Goal: Information Seeking & Learning: Learn about a topic

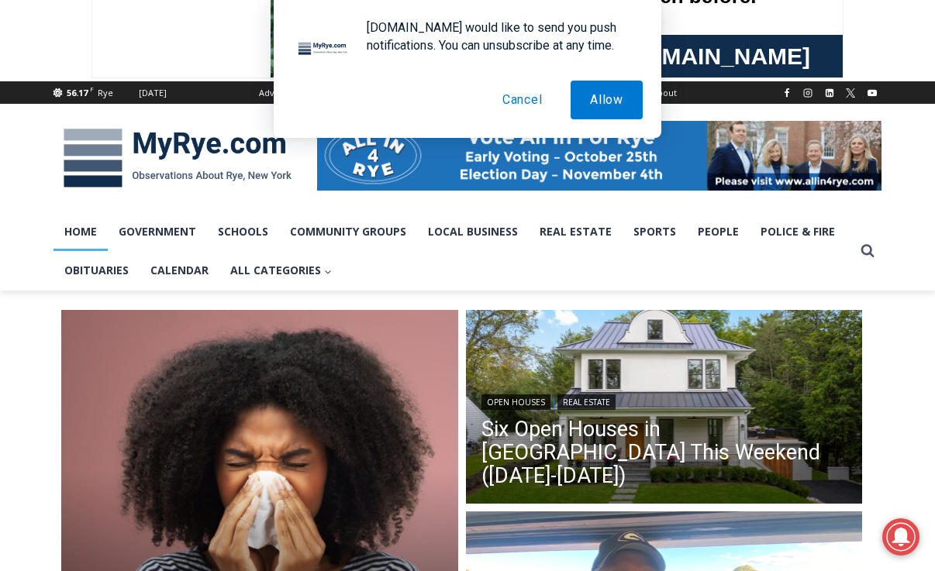
scroll to position [140, 0]
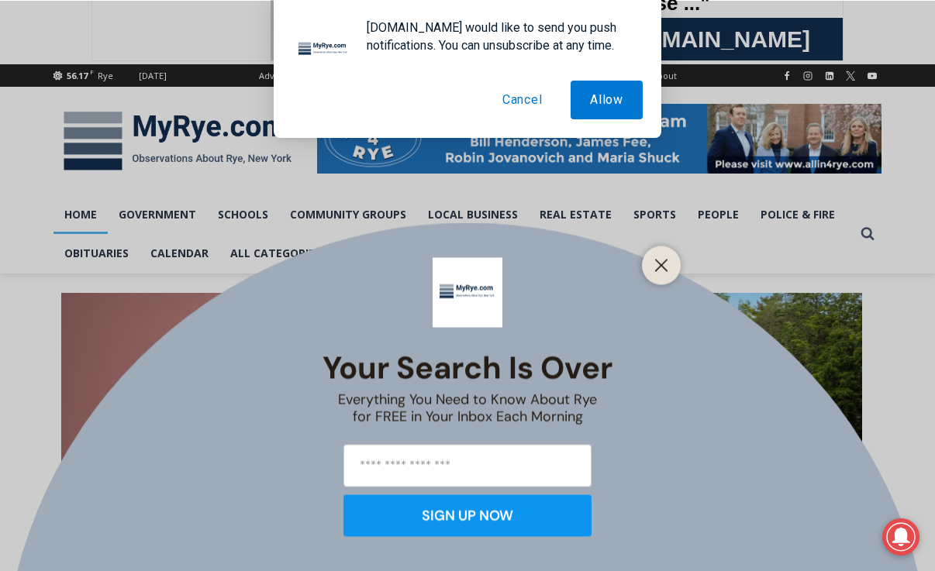
click at [660, 218] on div "Your Search is Over Everything You Need to Know About Rye for FREE in Your Inbo…" at bounding box center [467, 285] width 935 height 571
click at [663, 266] on icon "Close" at bounding box center [661, 265] width 14 height 14
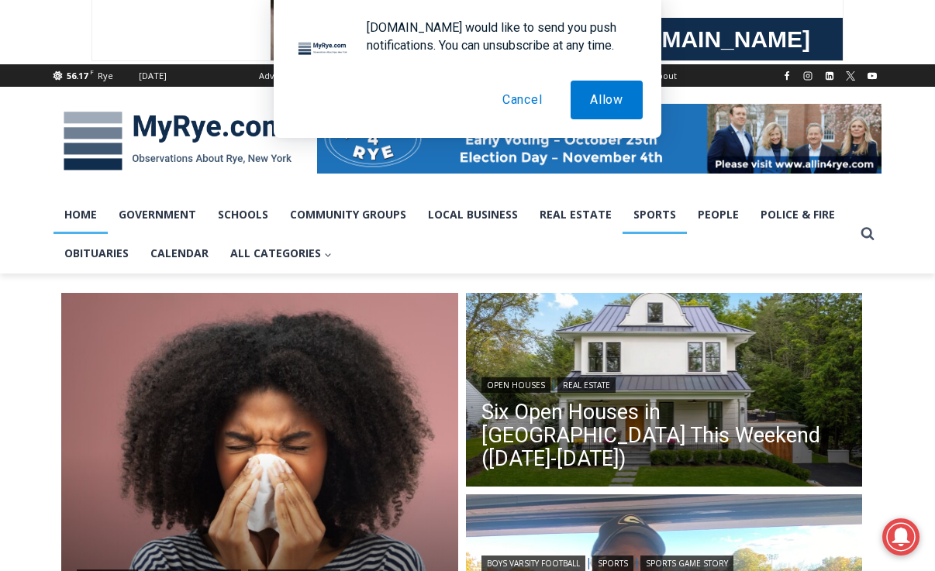
click at [658, 217] on link "Sports" at bounding box center [654, 214] width 64 height 39
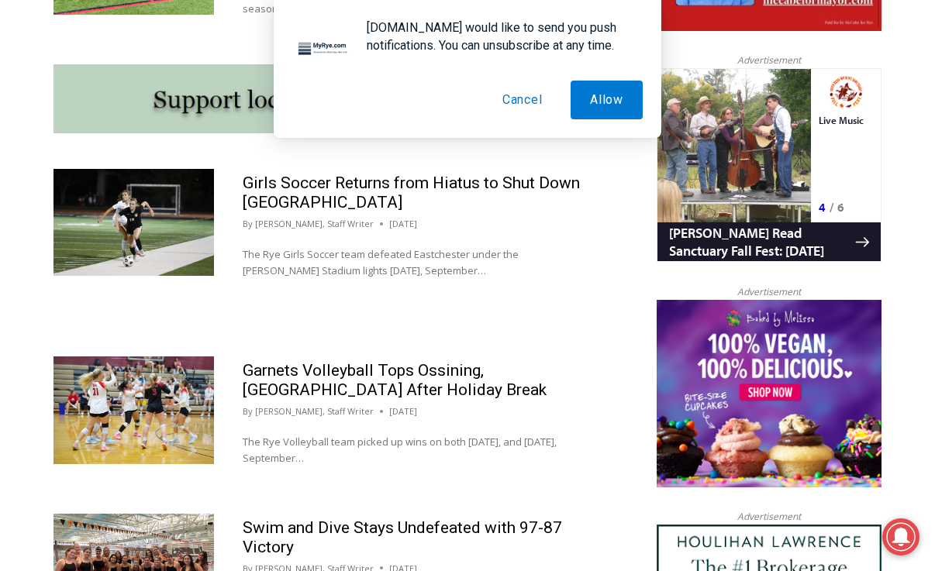
scroll to position [1391, 0]
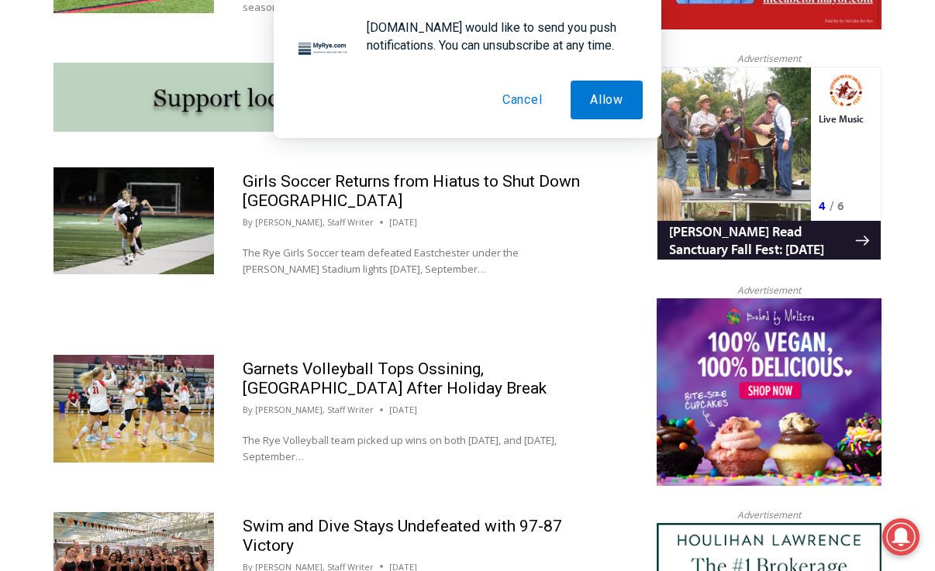
click at [474, 191] on h2 "Girls Soccer Returns from Hiatus to Shut Down Eastchester" at bounding box center [415, 191] width 344 height 39
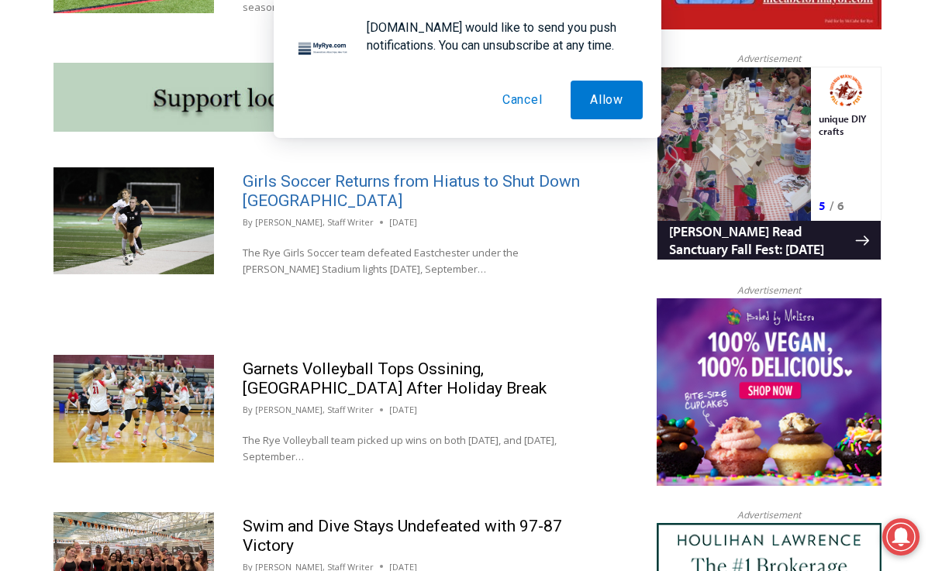
click at [471, 181] on link "Girls Soccer Returns from Hiatus to Shut Down Eastchester" at bounding box center [411, 191] width 337 height 38
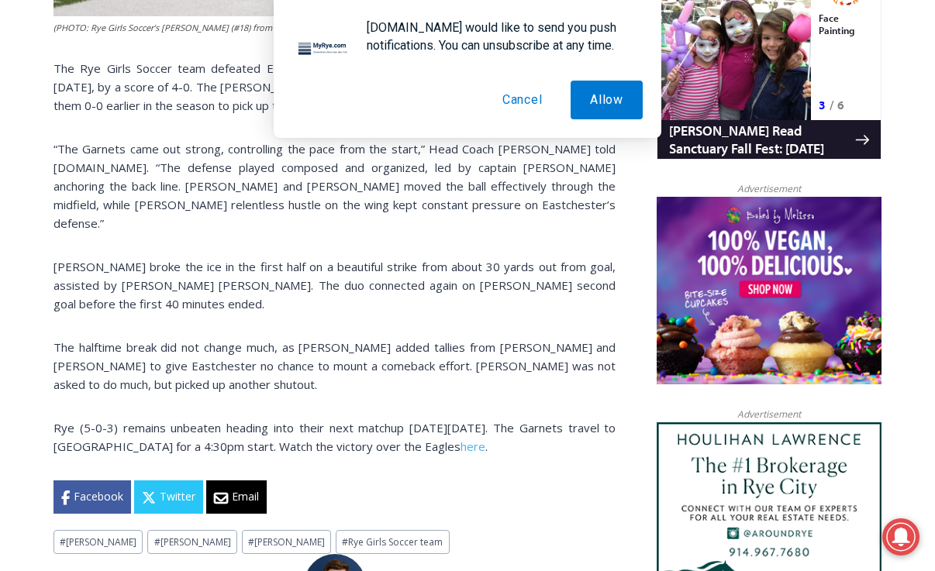
scroll to position [1054, 0]
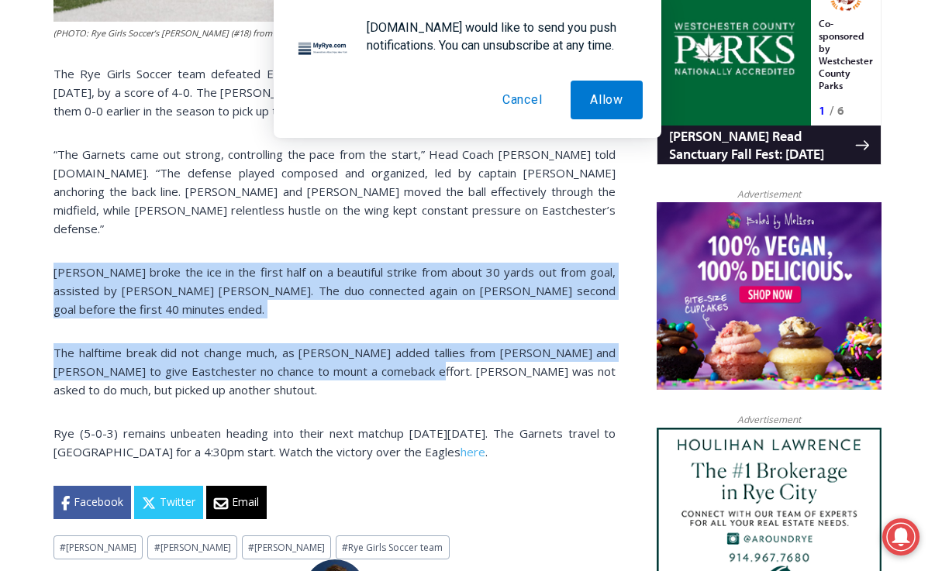
drag, startPoint x: 432, startPoint y: 336, endPoint x: 50, endPoint y: 243, distance: 392.7
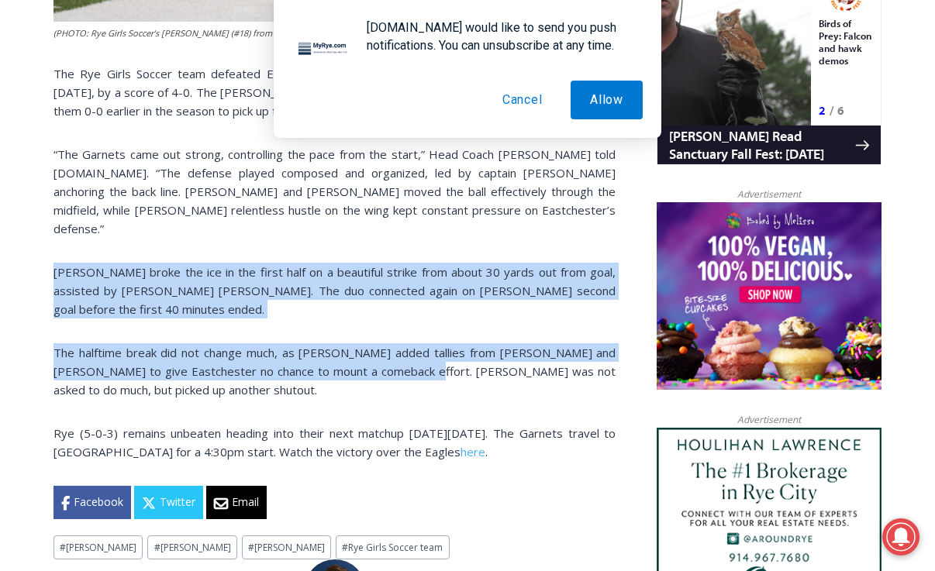
copy div "Parker Calhoun broke the ice in the first half on a beautiful strike from about…"
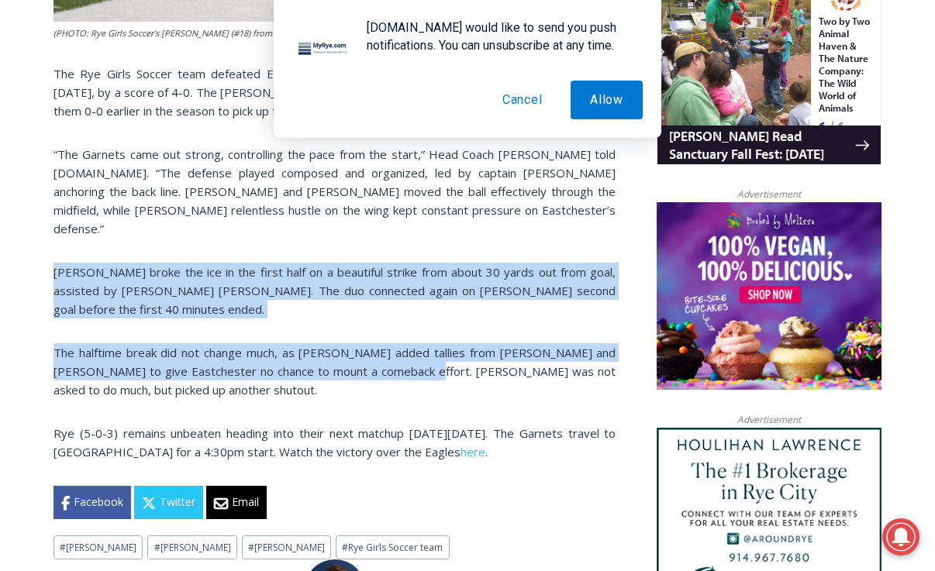
click at [522, 107] on button "Cancel" at bounding box center [522, 100] width 79 height 39
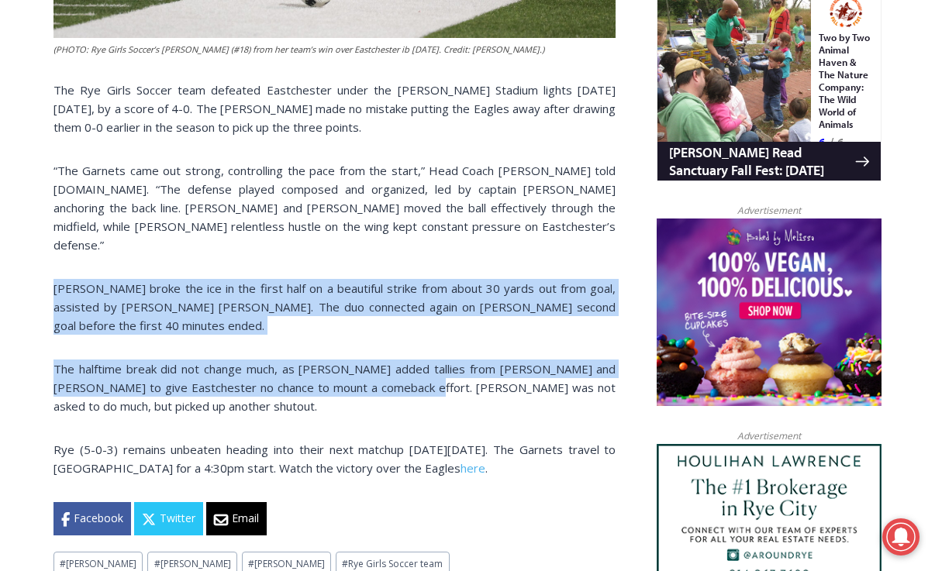
scroll to position [1057, 0]
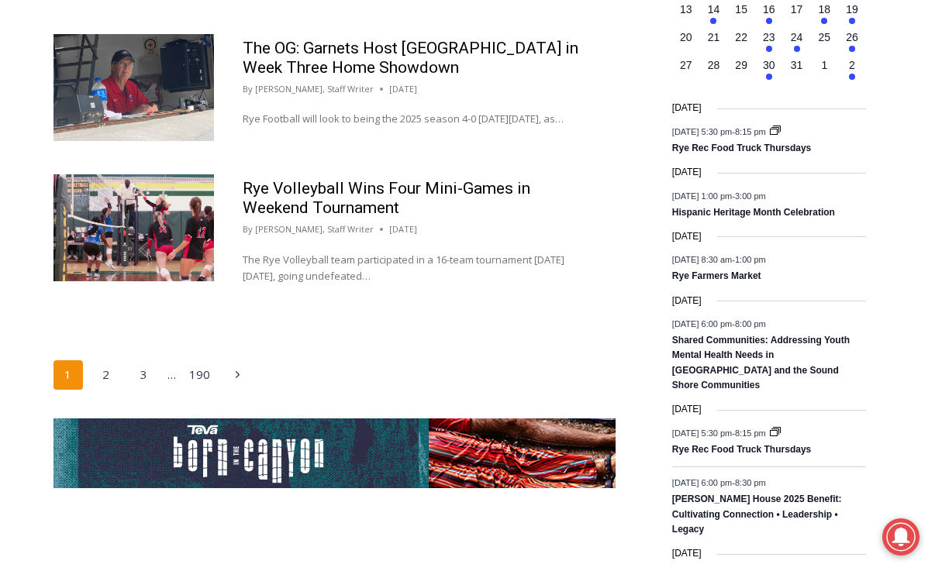
scroll to position [2522, 0]
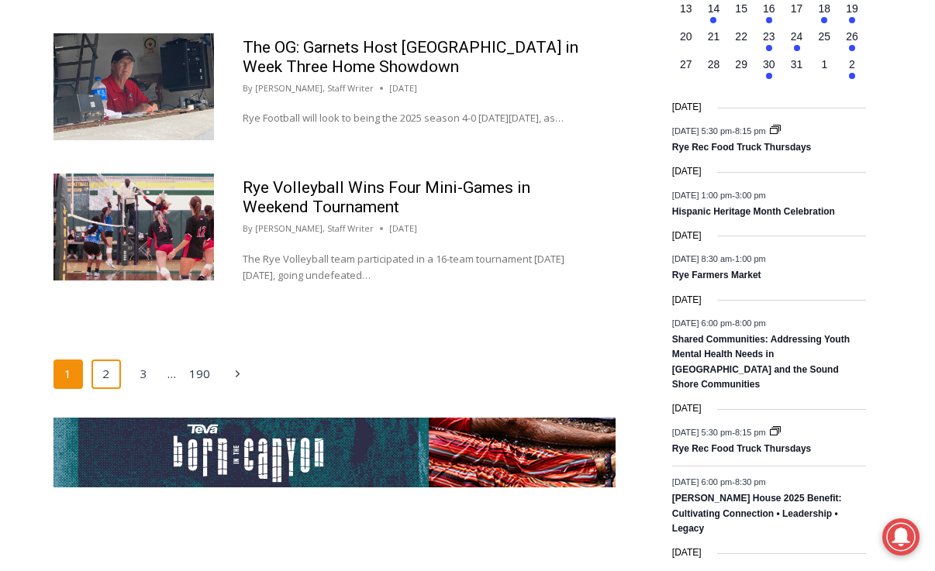
click at [107, 389] on link "2" at bounding box center [105, 374] width 29 height 29
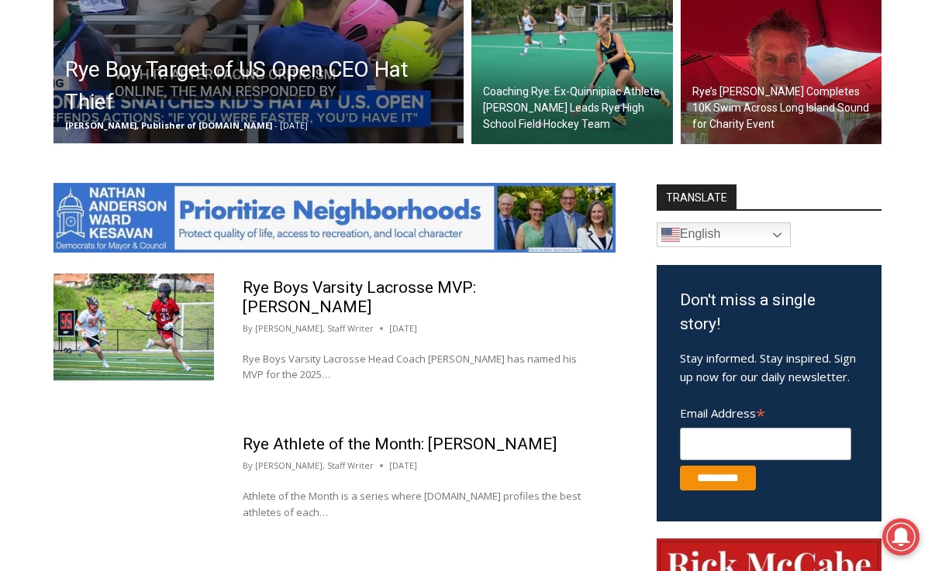
scroll to position [701, 0]
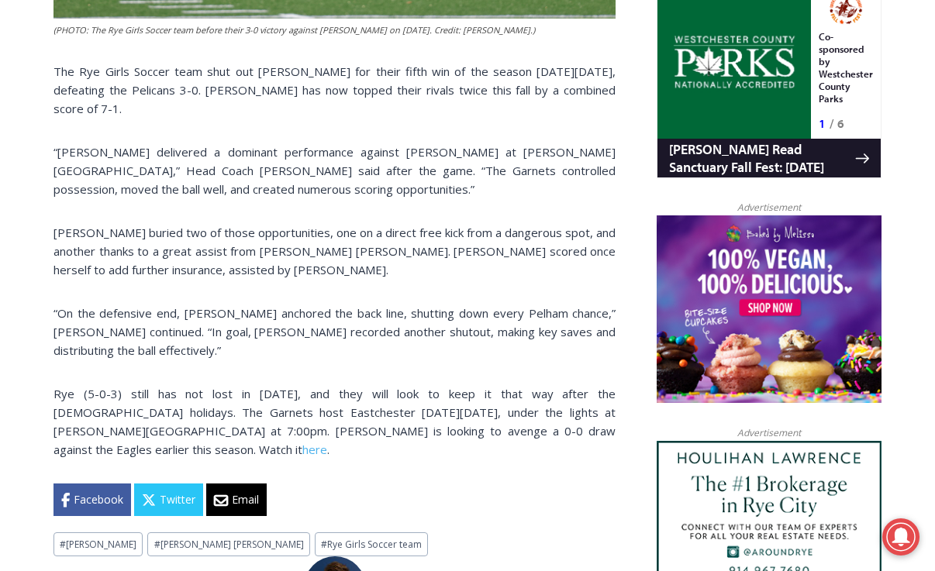
scroll to position [1050, 0]
